Goal: Information Seeking & Learning: Learn about a topic

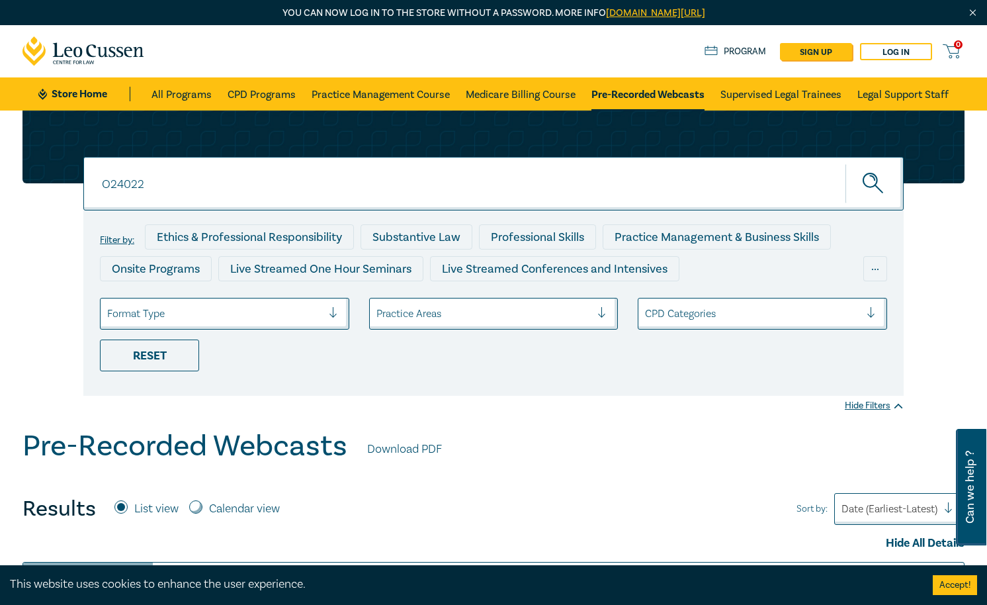
click at [211, 187] on input "O24022" at bounding box center [493, 184] width 820 height 54
paste input "Drafting Pleadings & Particulars – Tips & Traps"
type input "Drafting Pleadings & Particulars – Tips & Traps"
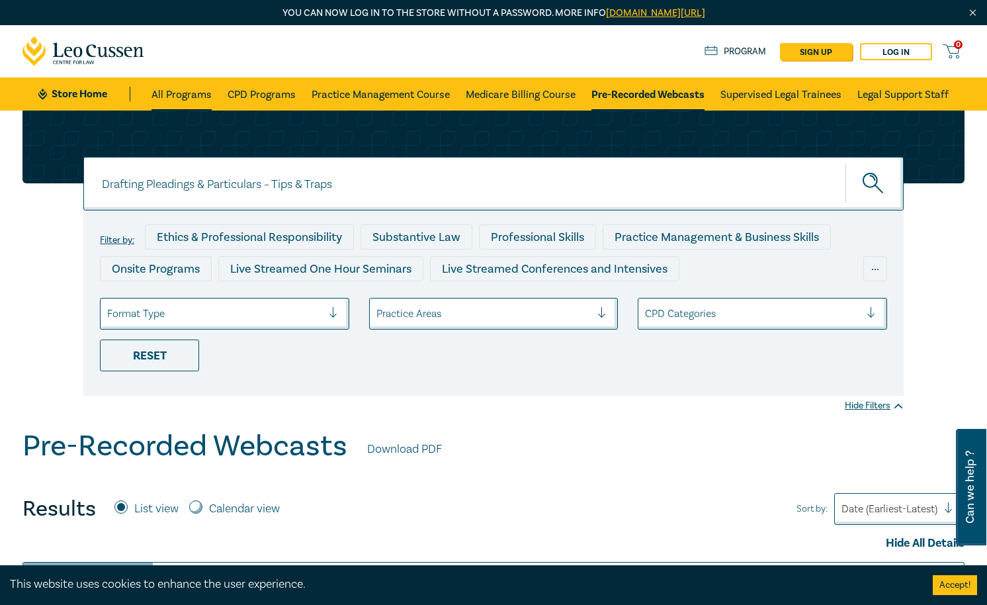
click at [198, 97] on link "All Programs" at bounding box center [181, 93] width 60 height 33
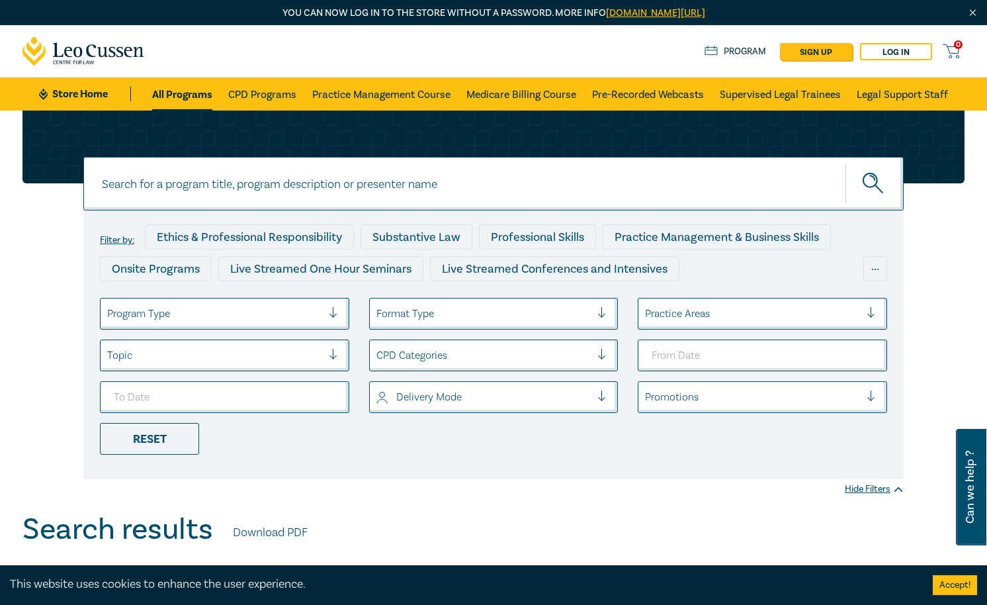
click at [224, 192] on input at bounding box center [493, 184] width 820 height 54
paste input "Drafting Pleadings & Particulars – Tips & Traps"
type input "Drafting Pleadings & Particulars – Tips & Traps"
click at [845, 163] on button "submit" at bounding box center [874, 183] width 58 height 40
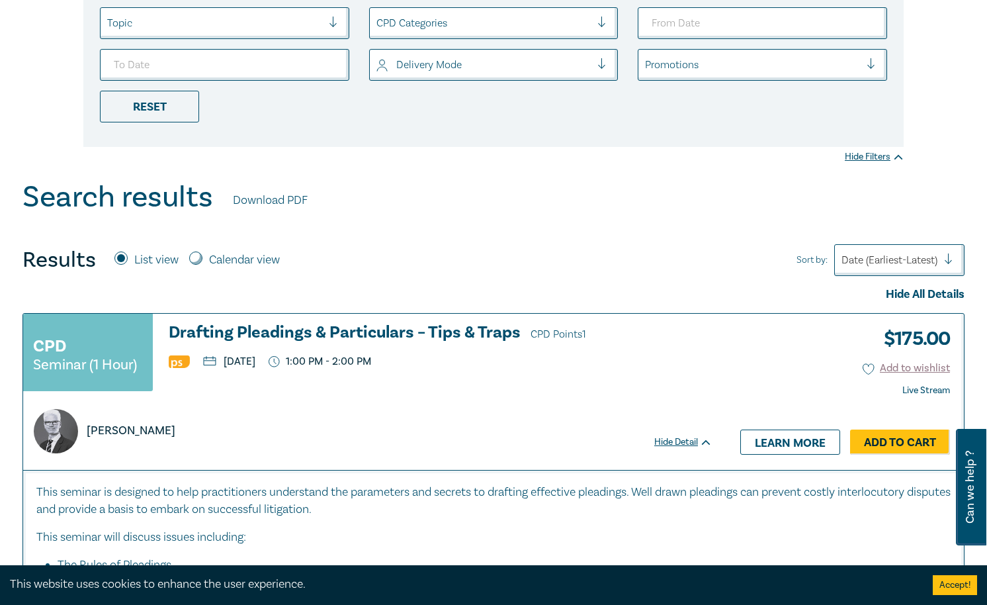
scroll to position [423, 0]
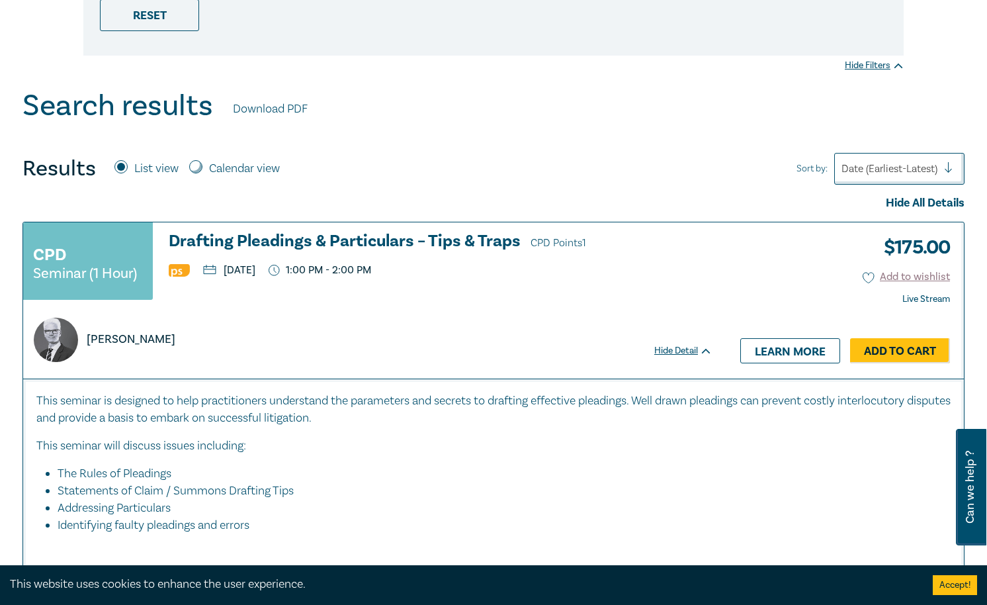
click at [135, 339] on p "[PERSON_NAME]" at bounding box center [131, 339] width 89 height 17
click at [259, 234] on h3 "Drafting Pleadings & Particulars – Tips & Traps CPD Points 1" at bounding box center [441, 242] width 544 height 20
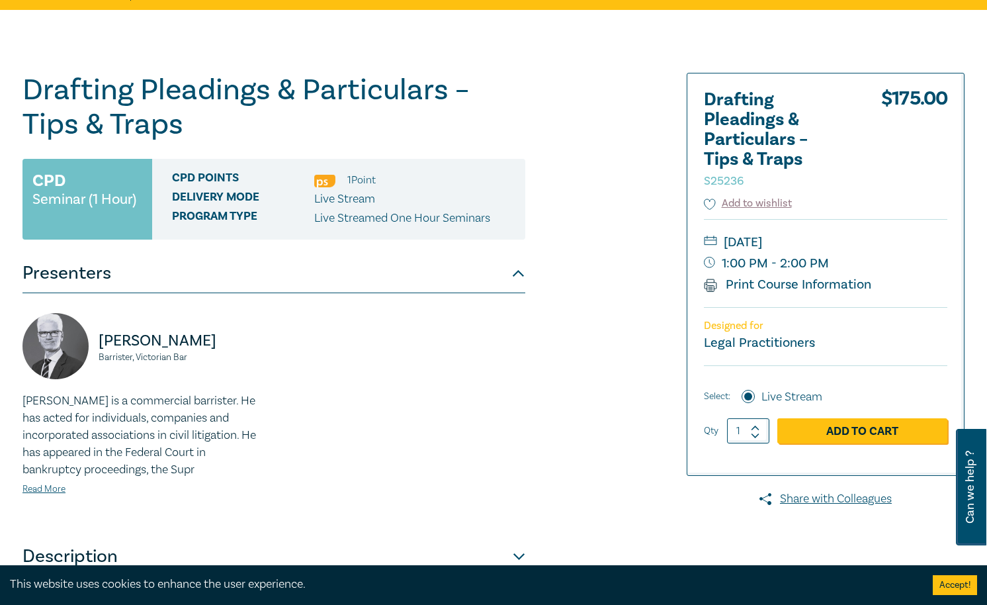
scroll to position [212, 0]
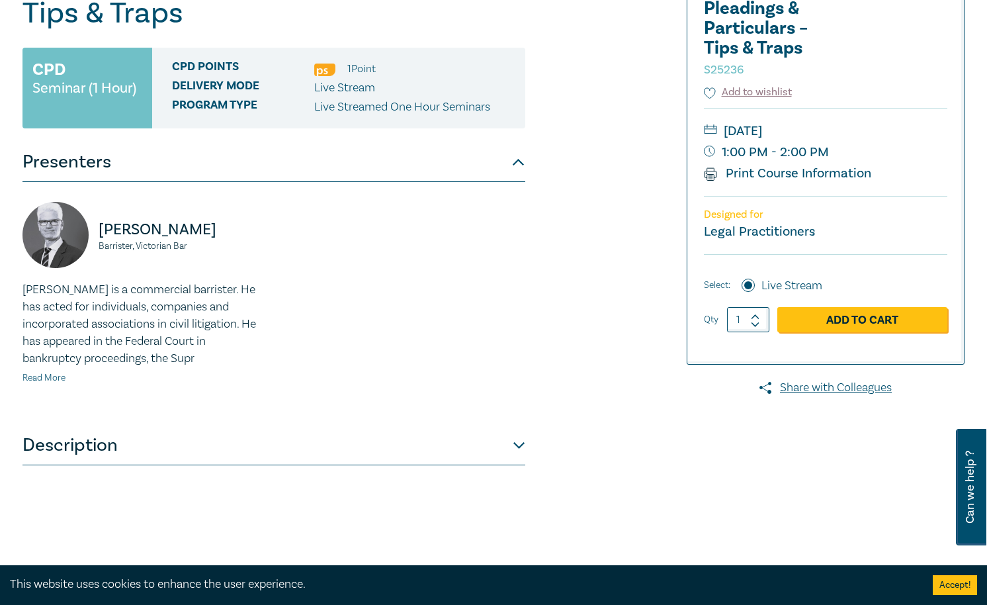
click at [56, 380] on link "Read More" at bounding box center [43, 378] width 43 height 12
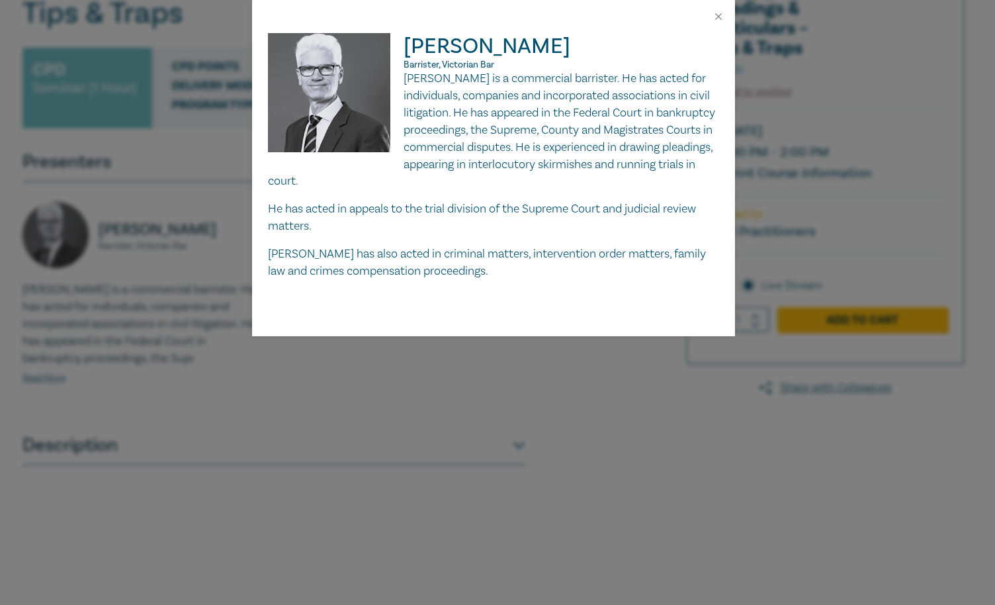
click at [246, 427] on div "Warren Smith Barrister, Victorian Bar Warren is a commercial barrister. He has …" at bounding box center [497, 302] width 995 height 605
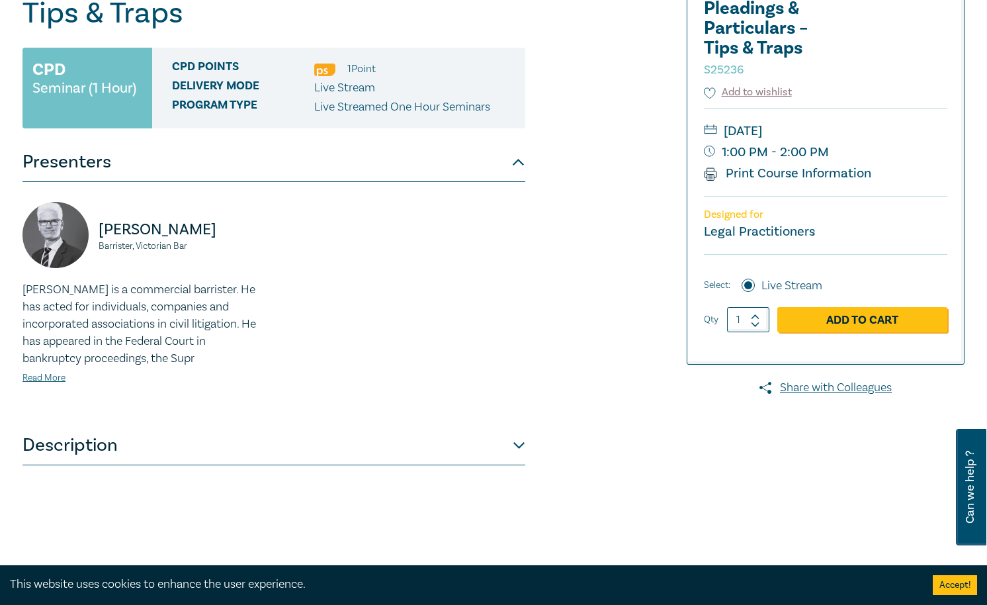
click at [173, 455] on button "Description" at bounding box center [273, 445] width 503 height 40
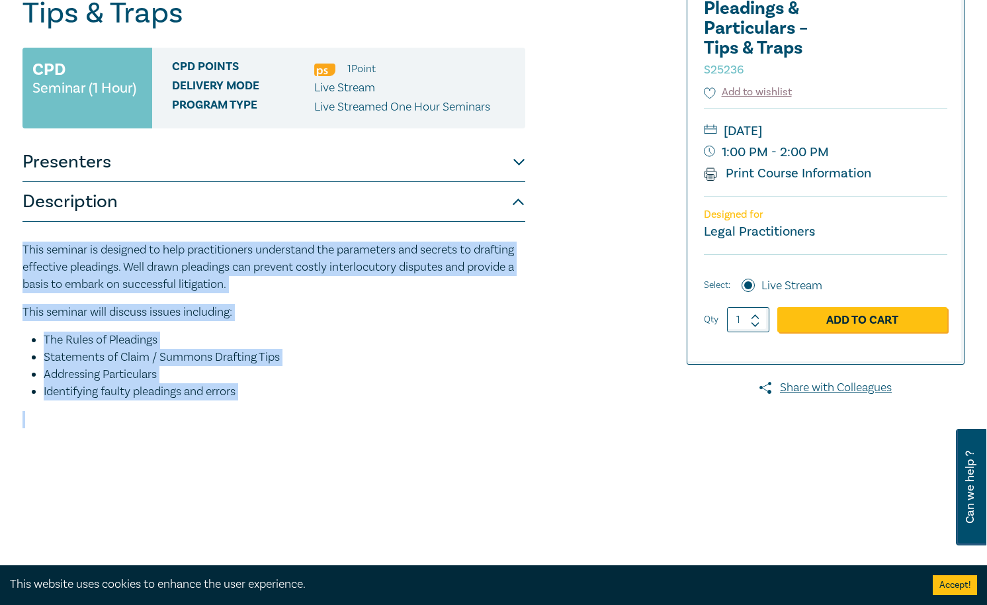
drag, startPoint x: 248, startPoint y: 400, endPoint x: 13, endPoint y: 255, distance: 276.3
click at [13, 255] on div "Drafting Pleadings & Particulars – Tips & Traps S25236 CPD Seminar (1 Hour) CPD…" at bounding box center [493, 292] width 987 height 787
copy div "This seminar is designed to help practitioners understand the parameters and se…"
